Goal: Information Seeking & Learning: Compare options

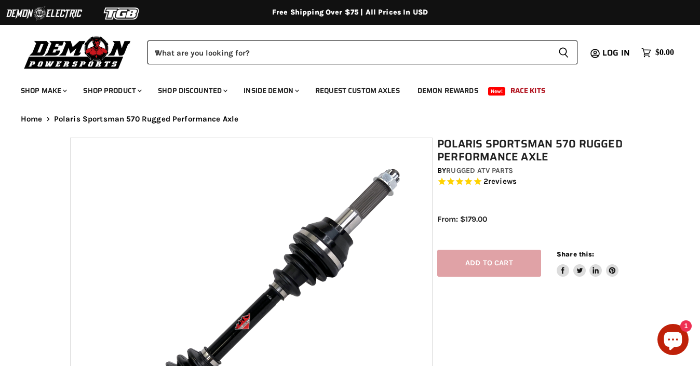
select select "******"
